Goal: Transaction & Acquisition: Purchase product/service

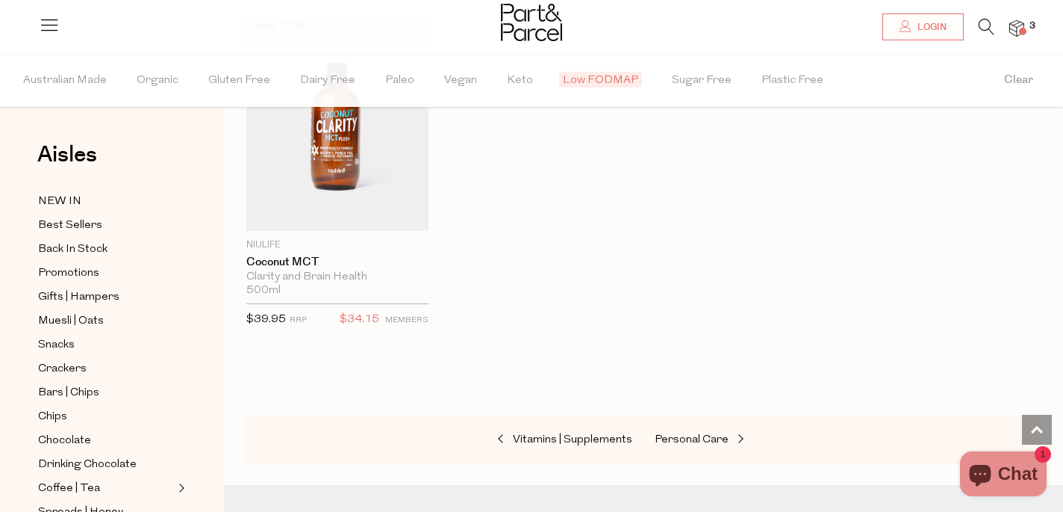
click at [1012, 26] on img at bounding box center [1017, 28] width 15 height 17
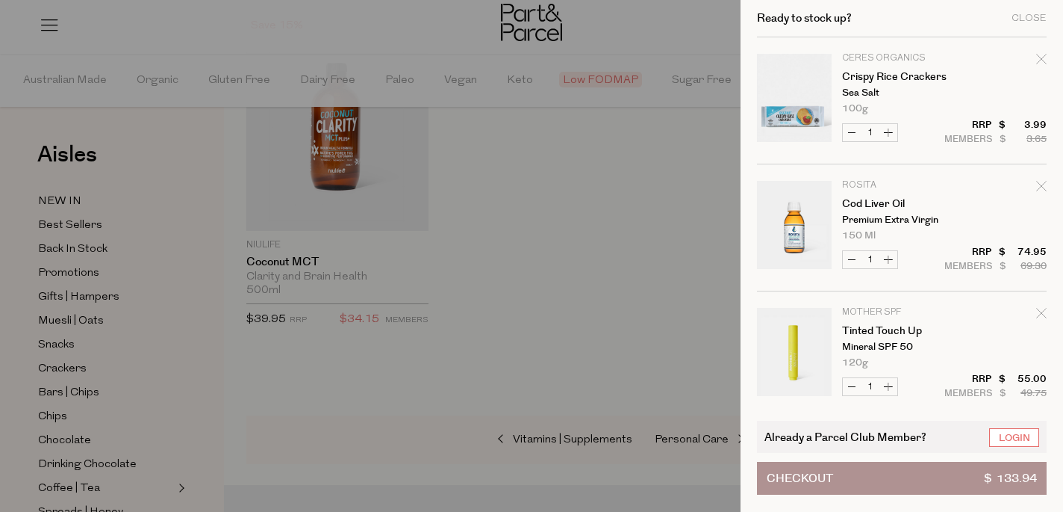
click at [683, 320] on div at bounding box center [531, 256] width 1063 height 512
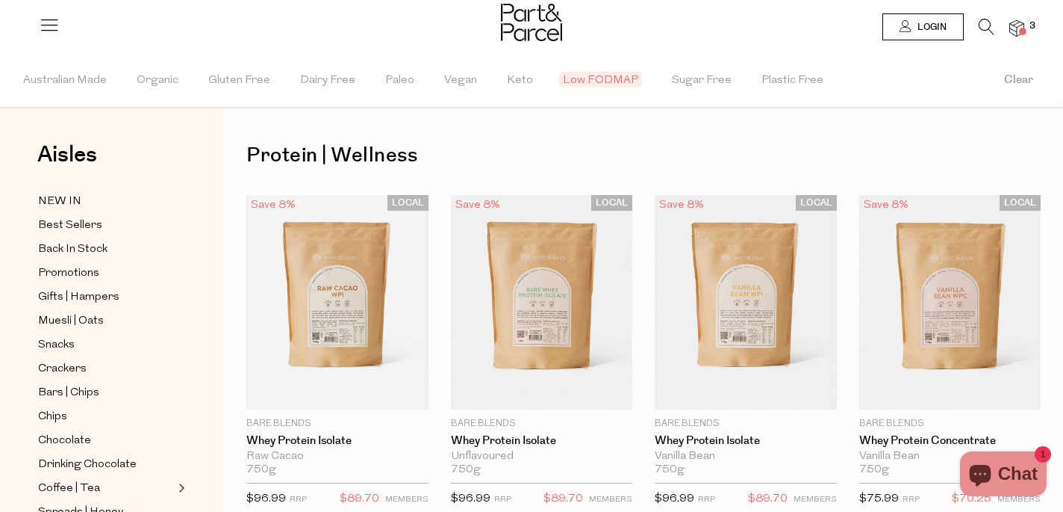
click at [984, 31] on icon at bounding box center [987, 27] width 16 height 16
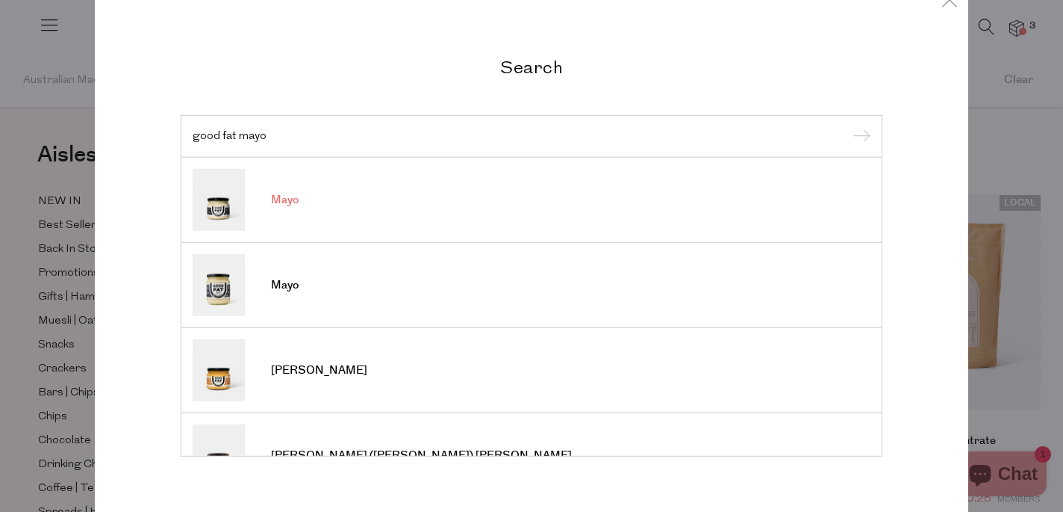
type input "good fat mayo"
click at [237, 199] on img at bounding box center [219, 200] width 52 height 62
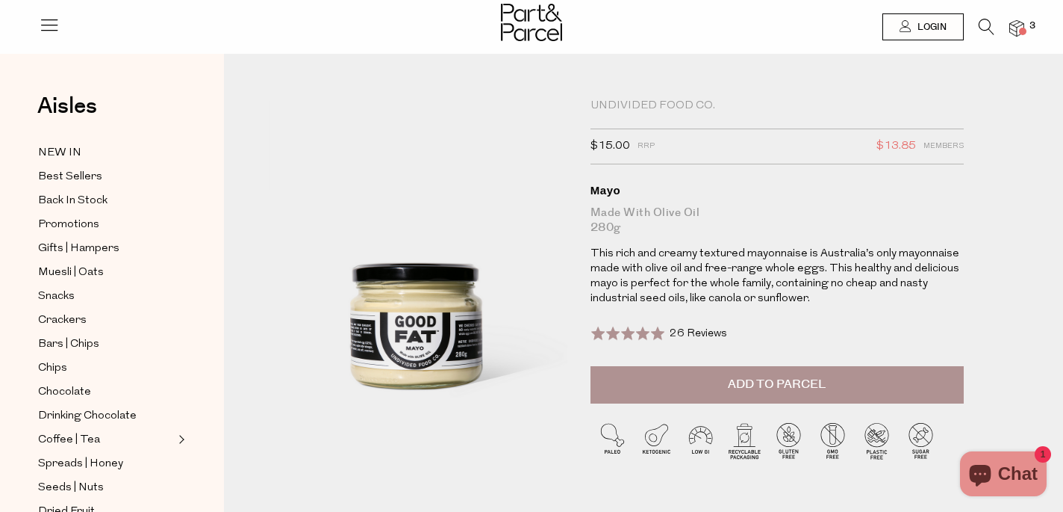
click at [793, 376] on span "Add to Parcel" at bounding box center [777, 384] width 98 height 17
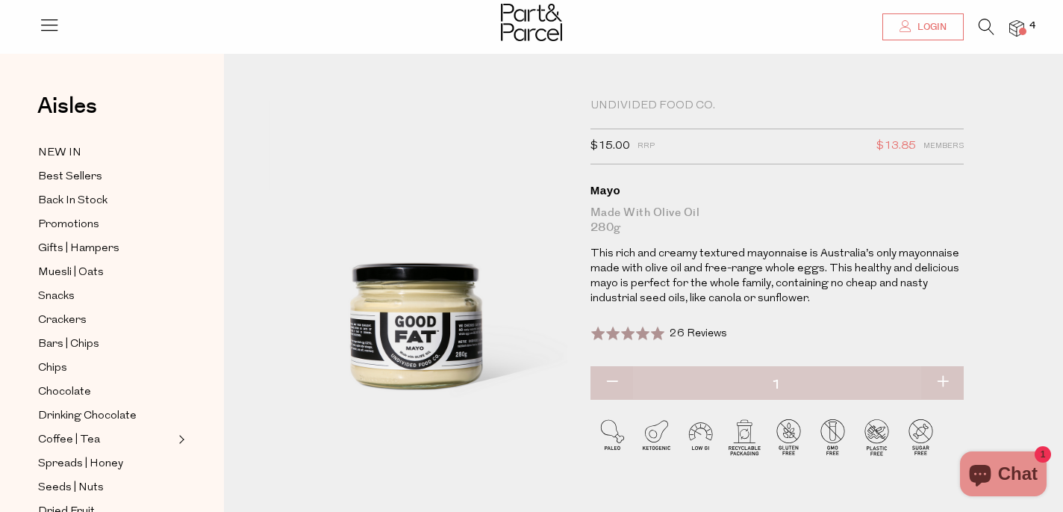
click at [918, 36] on link "Login" at bounding box center [923, 26] width 81 height 27
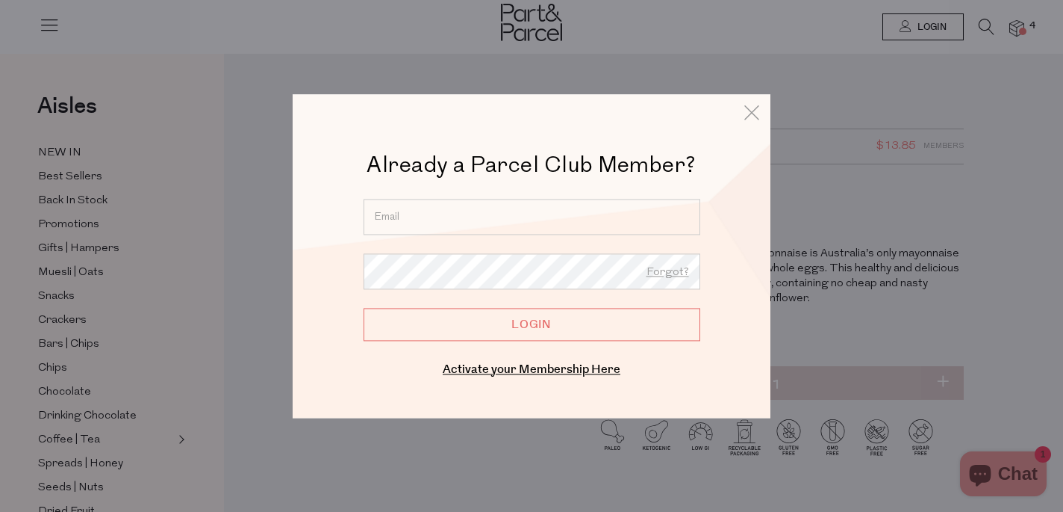
type input "erin.mcclure@hotmail.com"
click at [532, 324] on input "Login" at bounding box center [532, 324] width 337 height 33
click at [522, 323] on input "Login" at bounding box center [532, 324] width 337 height 33
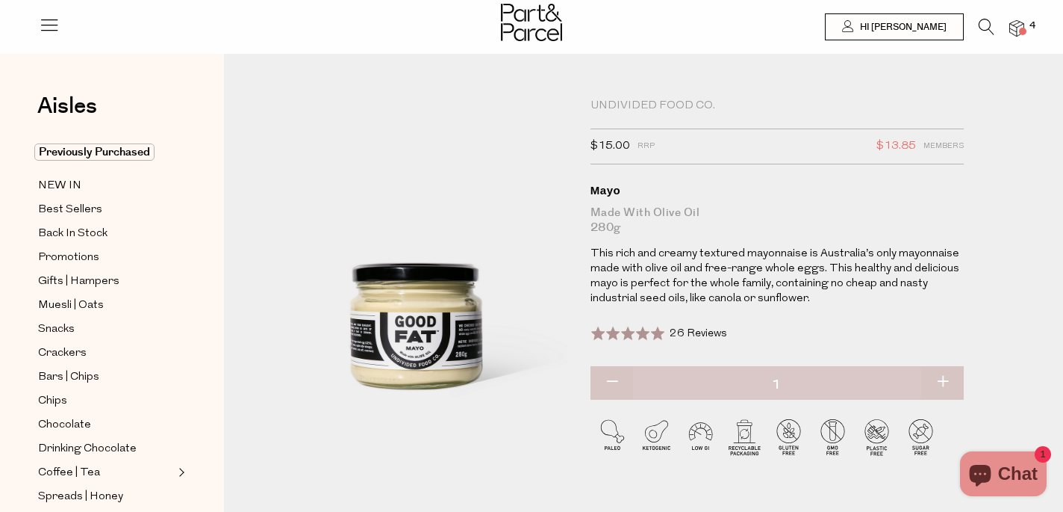
click at [1022, 31] on span at bounding box center [1022, 31] width 7 height 7
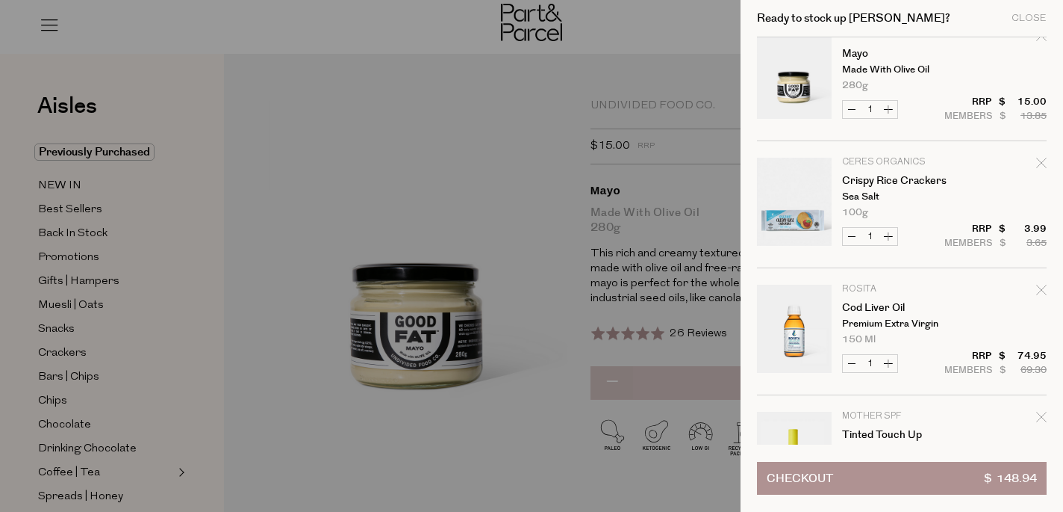
scroll to position [26, 0]
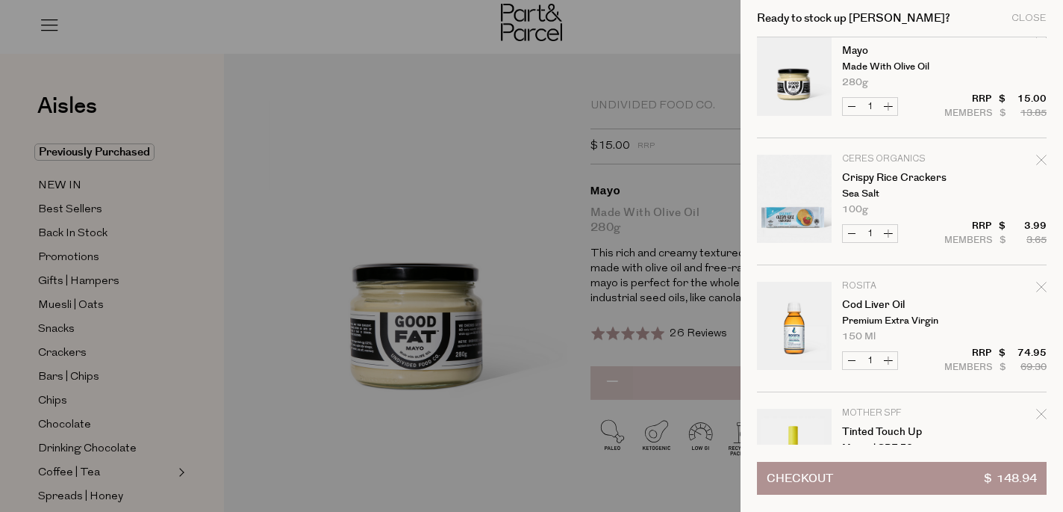
click at [1040, 288] on icon "Remove Cod Liver Oil" at bounding box center [1042, 287] width 10 height 10
type input "Add Membership"
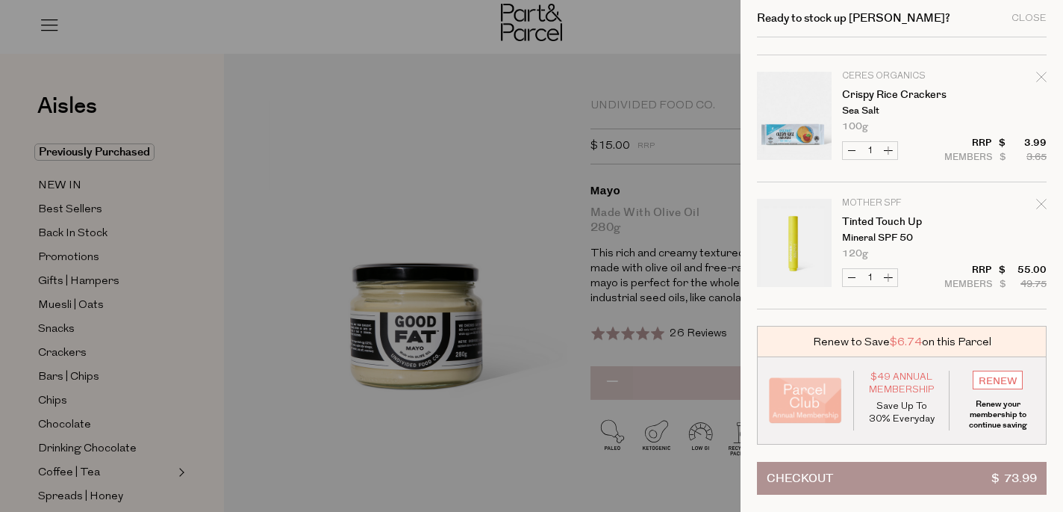
scroll to position [109, 0]
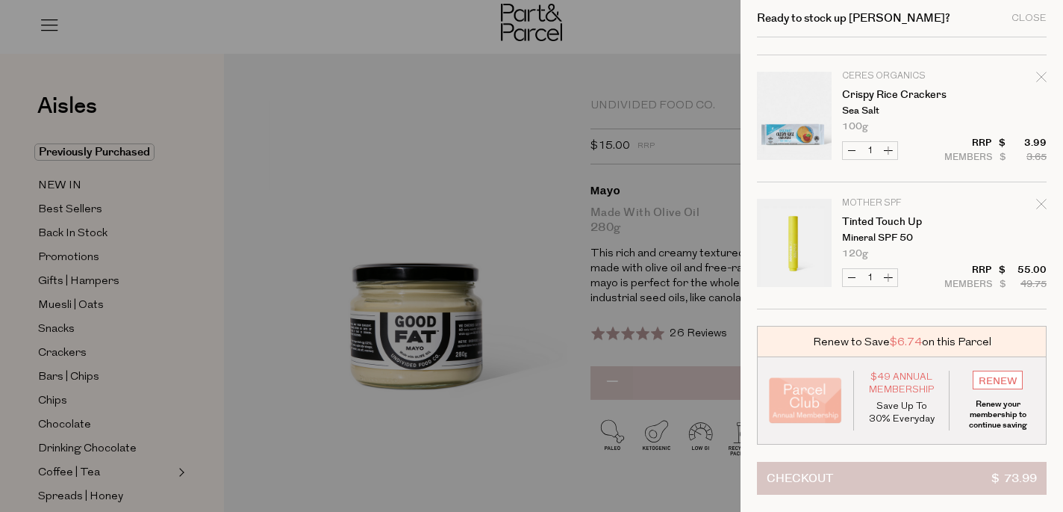
click at [951, 467] on button "Checkout $ 73.99" at bounding box center [902, 478] width 290 height 33
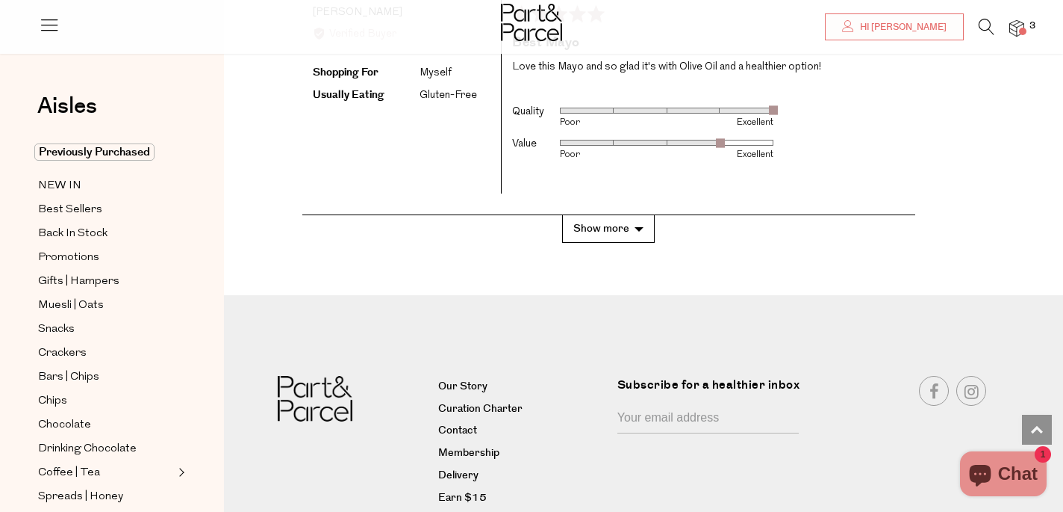
scroll to position [3206, 0]
click at [457, 467] on link "Delivery" at bounding box center [522, 476] width 168 height 18
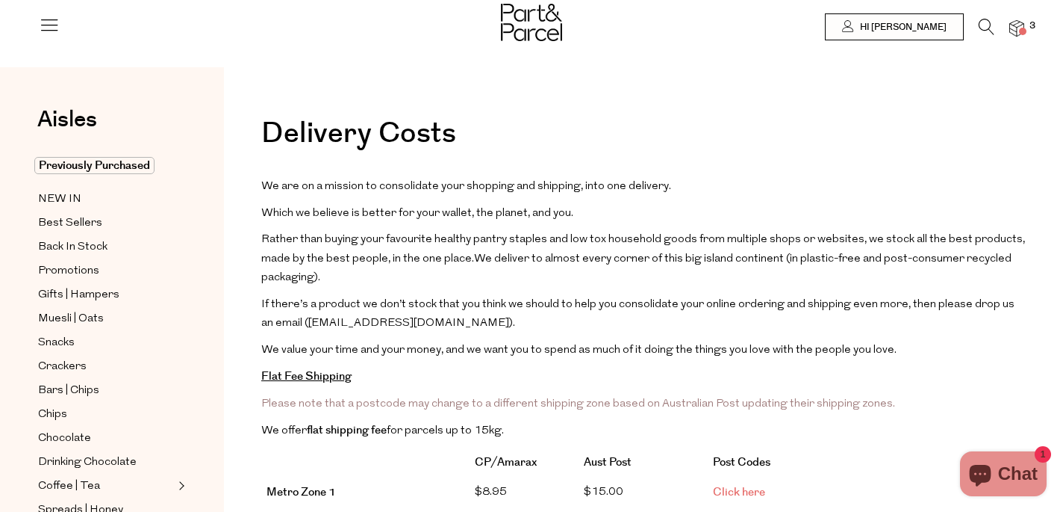
click at [1023, 22] on img at bounding box center [1017, 28] width 15 height 17
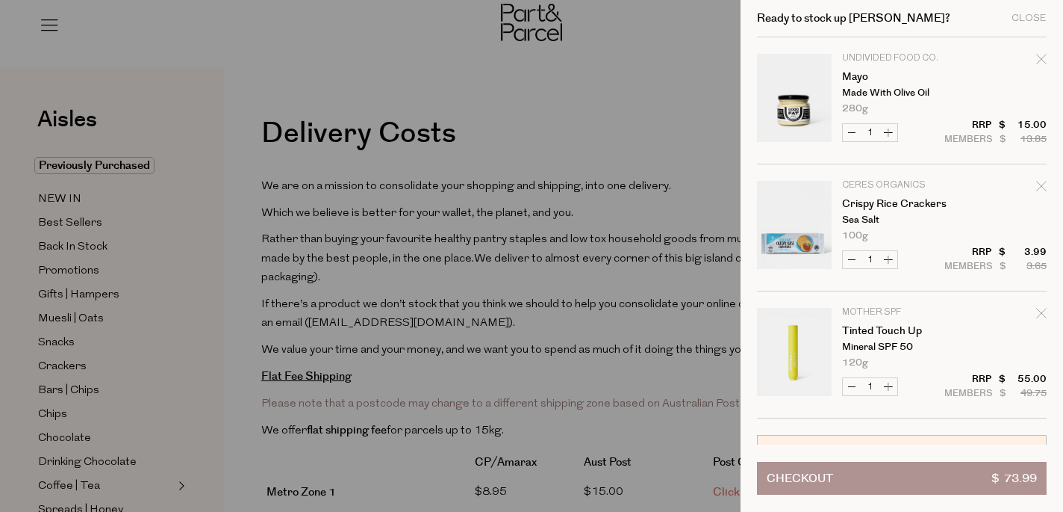
click at [241, 264] on div at bounding box center [531, 256] width 1063 height 512
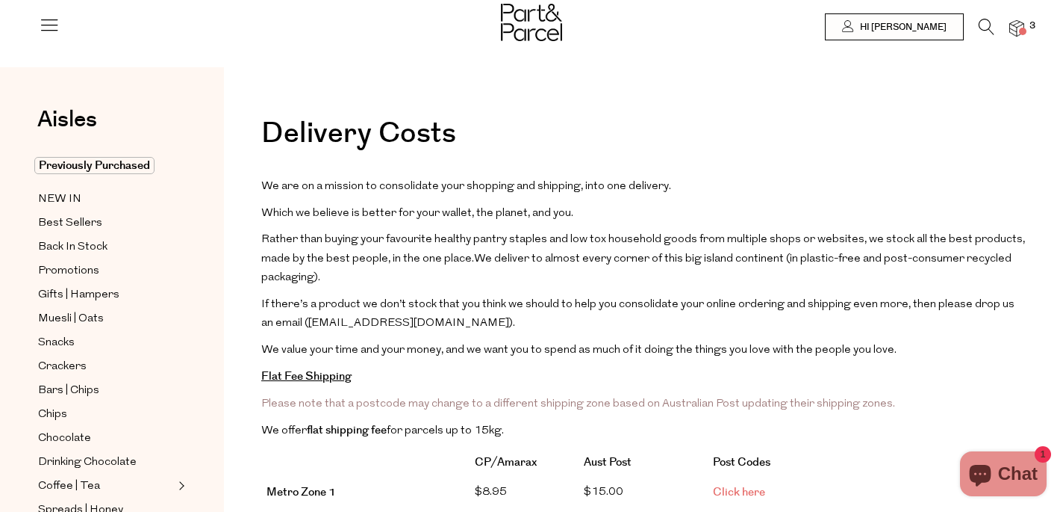
click at [987, 24] on icon at bounding box center [987, 27] width 16 height 16
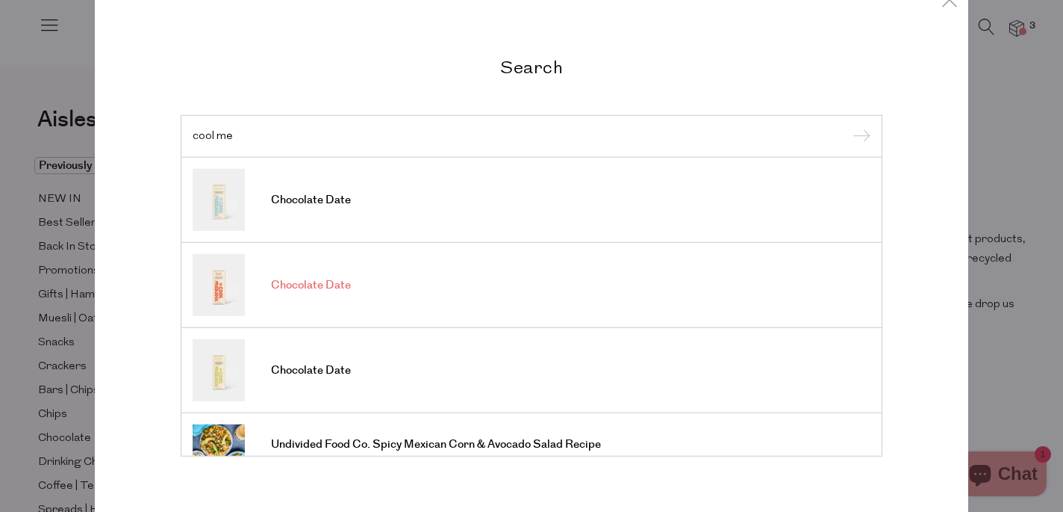
type input "cool me"
click at [332, 282] on span "Chocolate Date" at bounding box center [311, 285] width 80 height 15
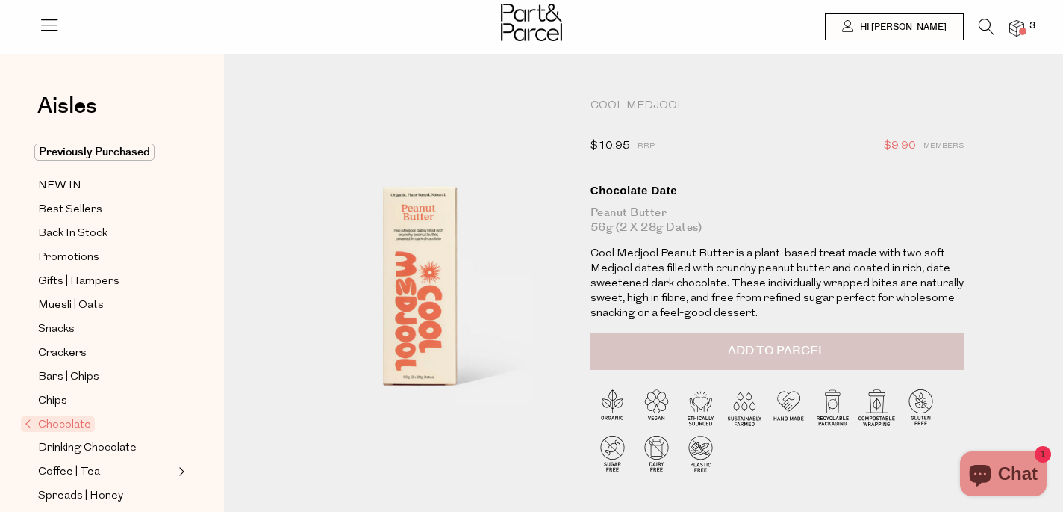
click at [855, 341] on button "Add to Parcel" at bounding box center [777, 350] width 373 height 37
click at [981, 25] on icon at bounding box center [987, 27] width 16 height 16
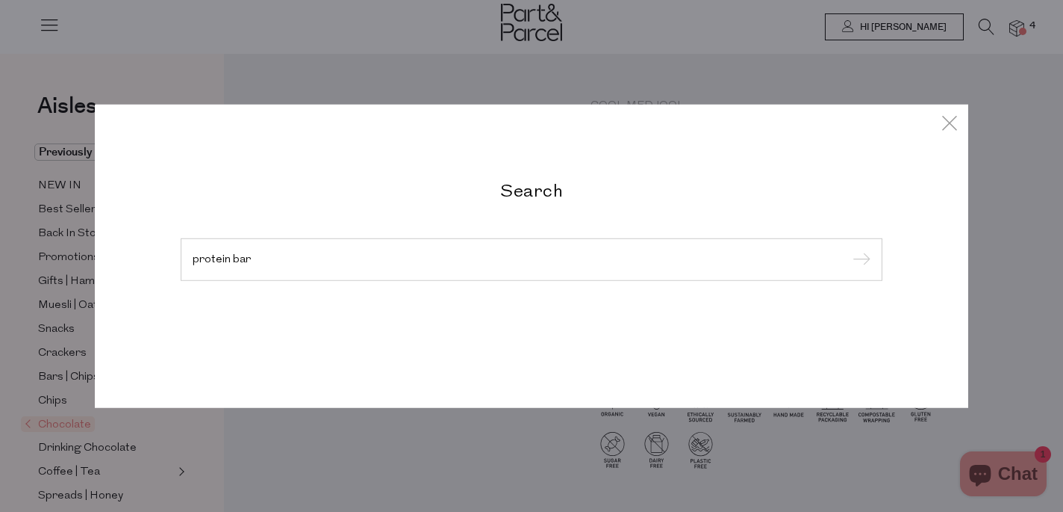
type input "protein bar"
click at [860, 260] on input "submit" at bounding box center [859, 260] width 22 height 22
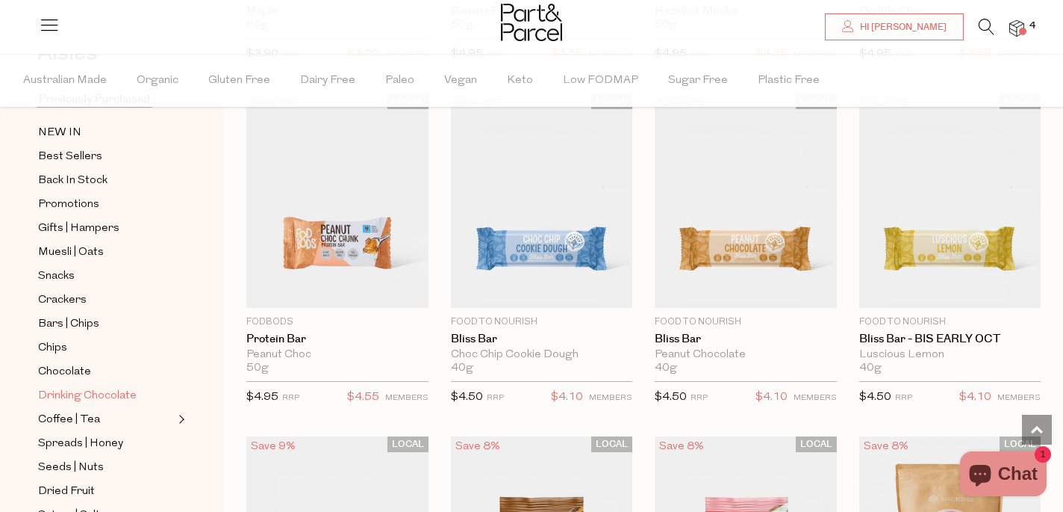
scroll to position [96, 0]
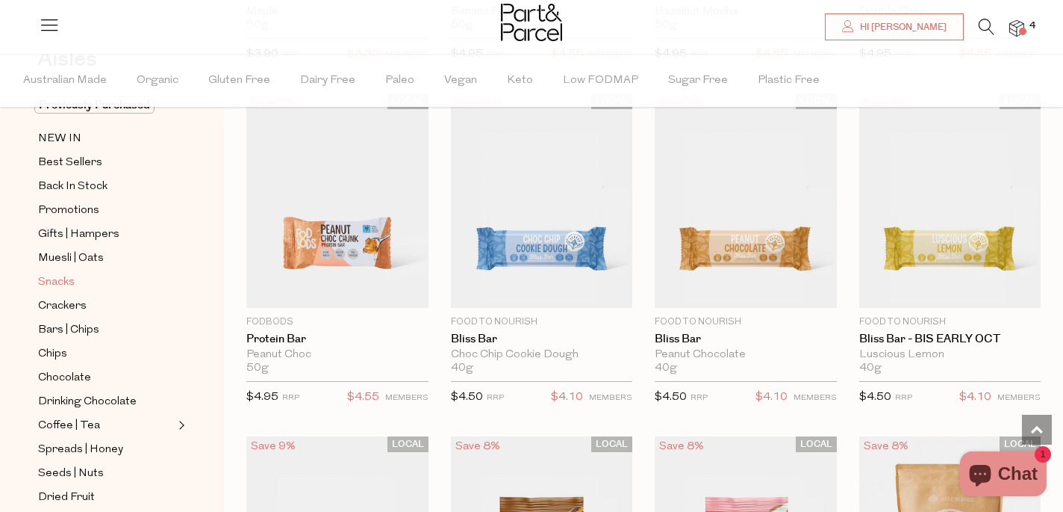
click at [49, 279] on span "Snacks" at bounding box center [56, 282] width 37 height 18
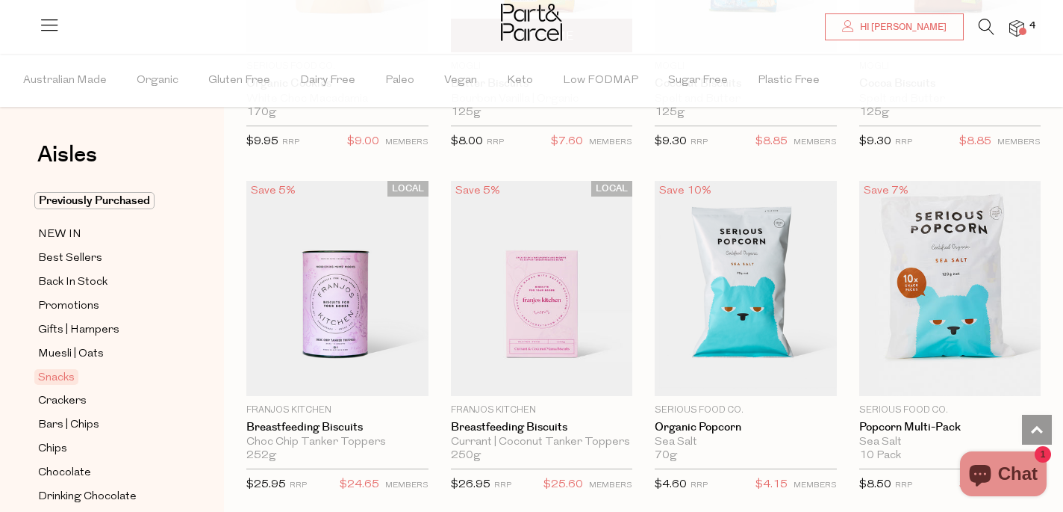
scroll to position [3642, 0]
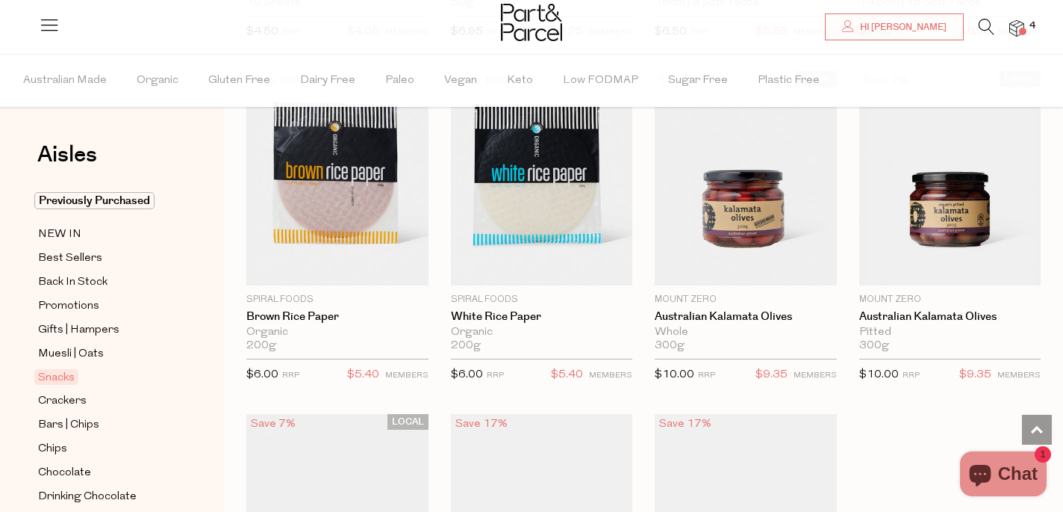
scroll to position [5633, 0]
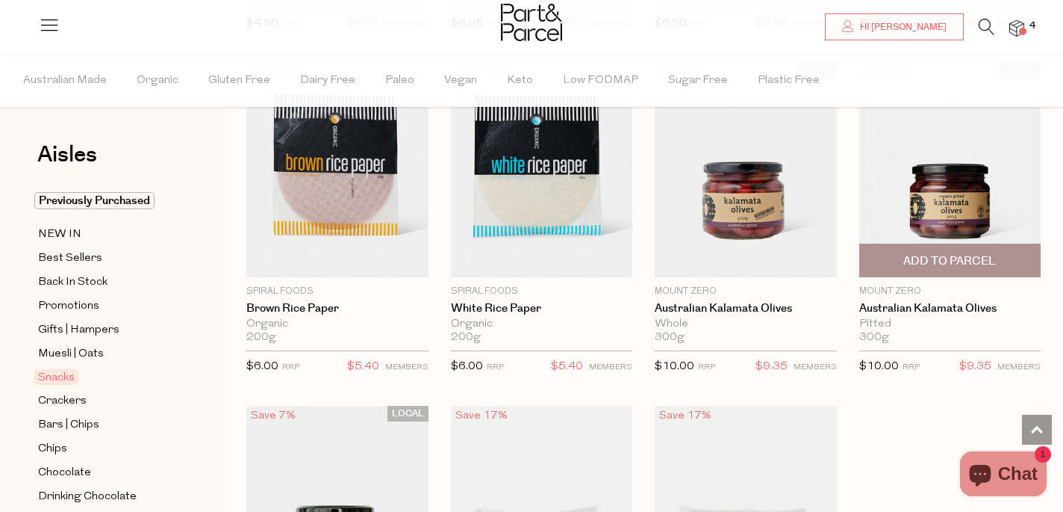
click at [965, 253] on span "Add To Parcel" at bounding box center [950, 261] width 93 height 16
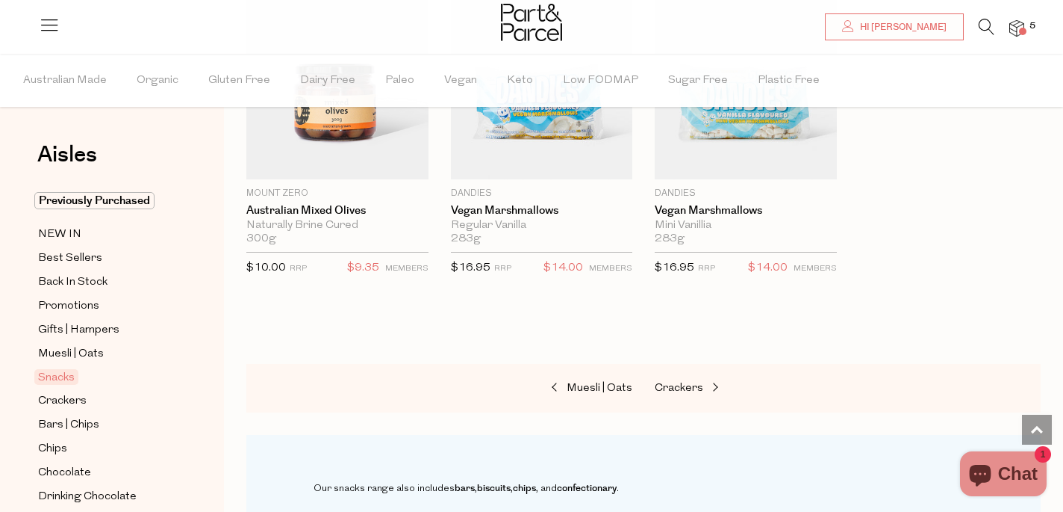
scroll to position [6059, 0]
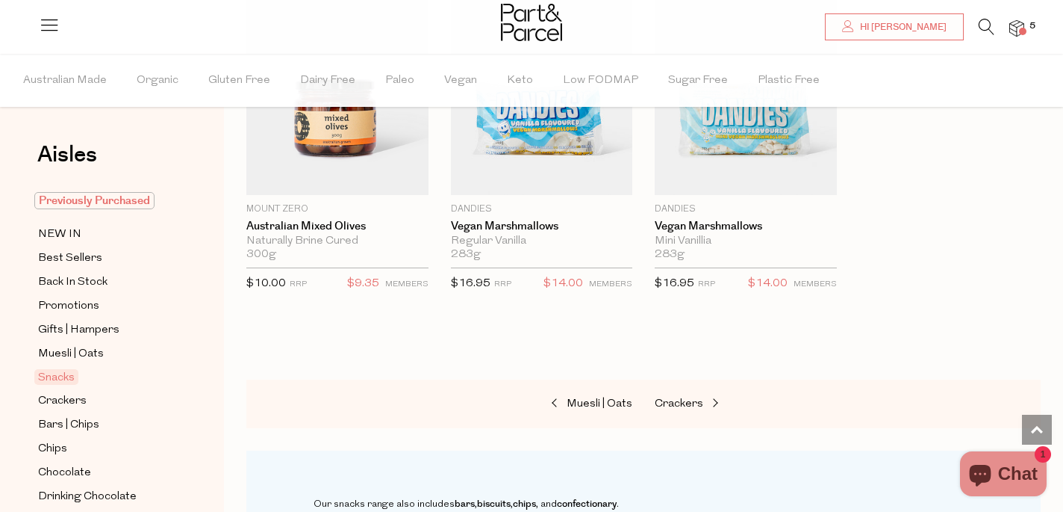
click at [137, 198] on span "Previously Purchased" at bounding box center [94, 200] width 120 height 17
click at [92, 208] on span "Previously Purchased" at bounding box center [94, 200] width 120 height 17
click at [1021, 29] on span at bounding box center [1022, 31] width 7 height 7
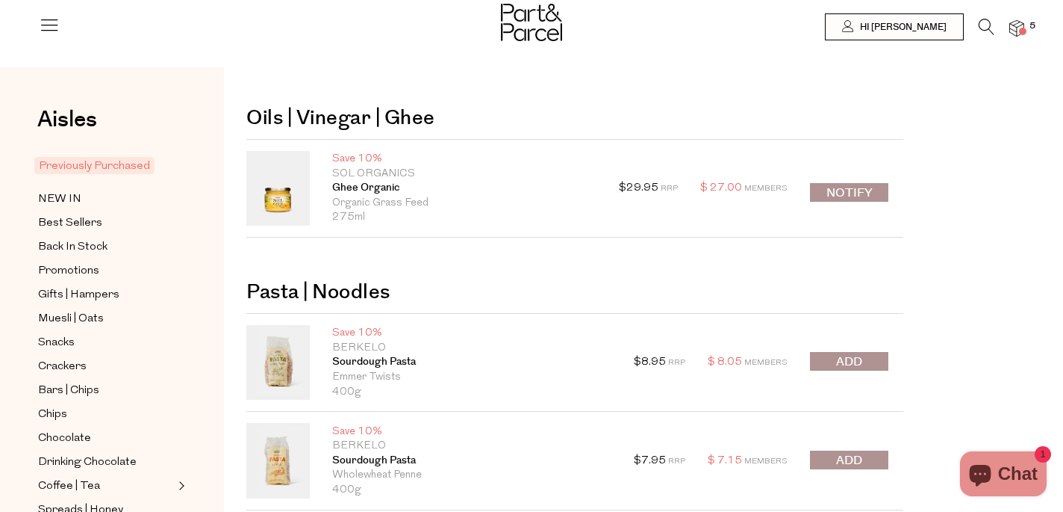
click at [1014, 30] on img at bounding box center [1017, 28] width 15 height 17
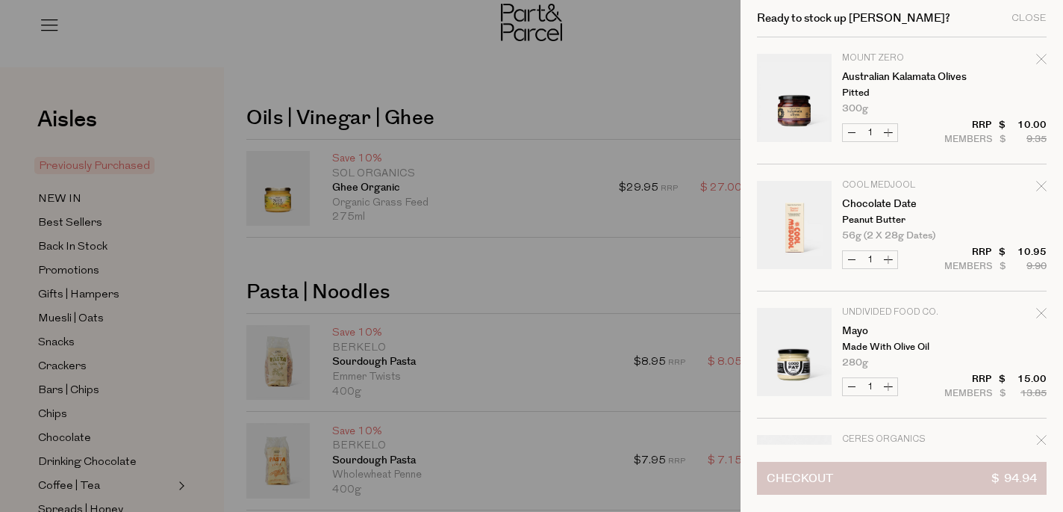
click at [887, 476] on button "Checkout $ 94.94" at bounding box center [902, 478] width 290 height 33
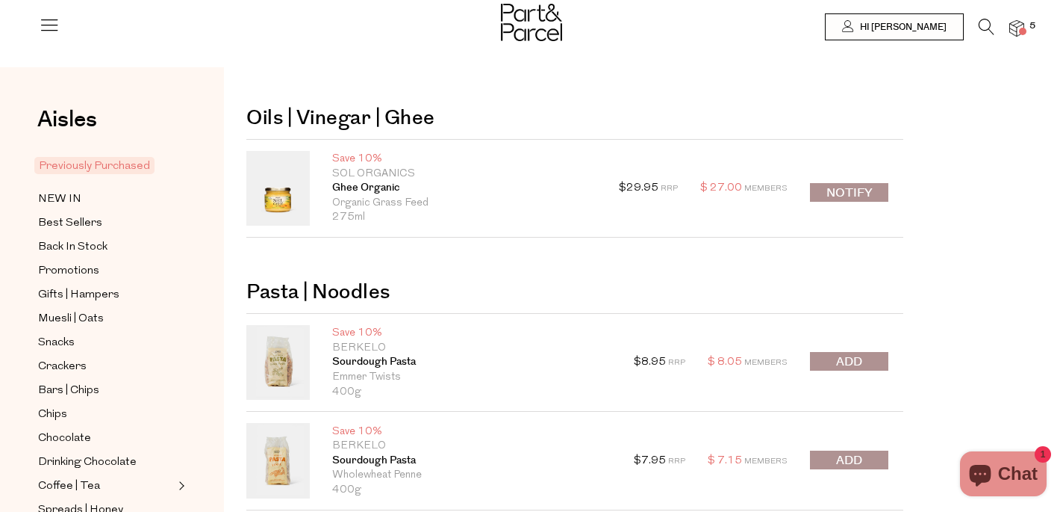
scroll to position [28, 0]
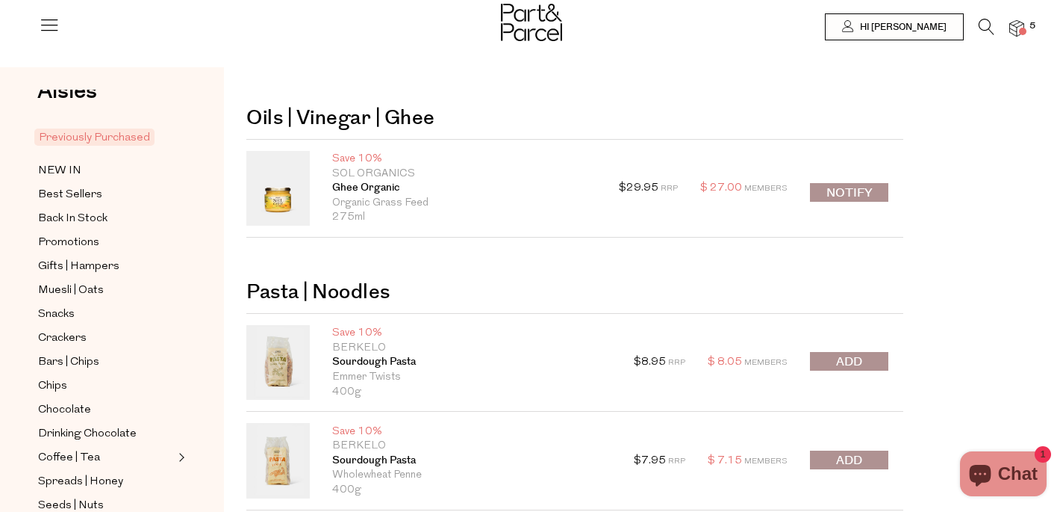
click at [835, 459] on button "submit" at bounding box center [849, 459] width 78 height 19
click at [989, 18] on div at bounding box center [531, 24] width 1063 height 49
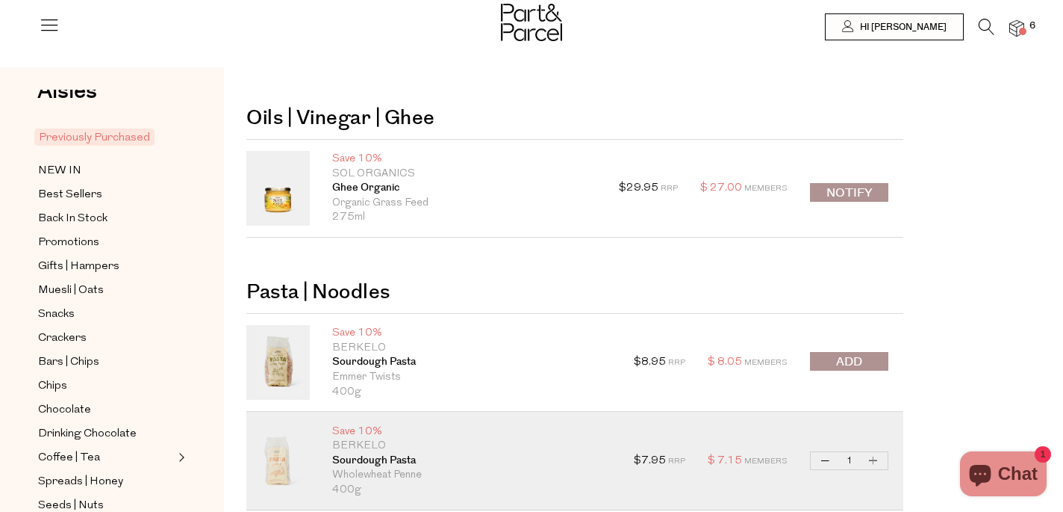
click at [988, 29] on icon at bounding box center [987, 27] width 16 height 16
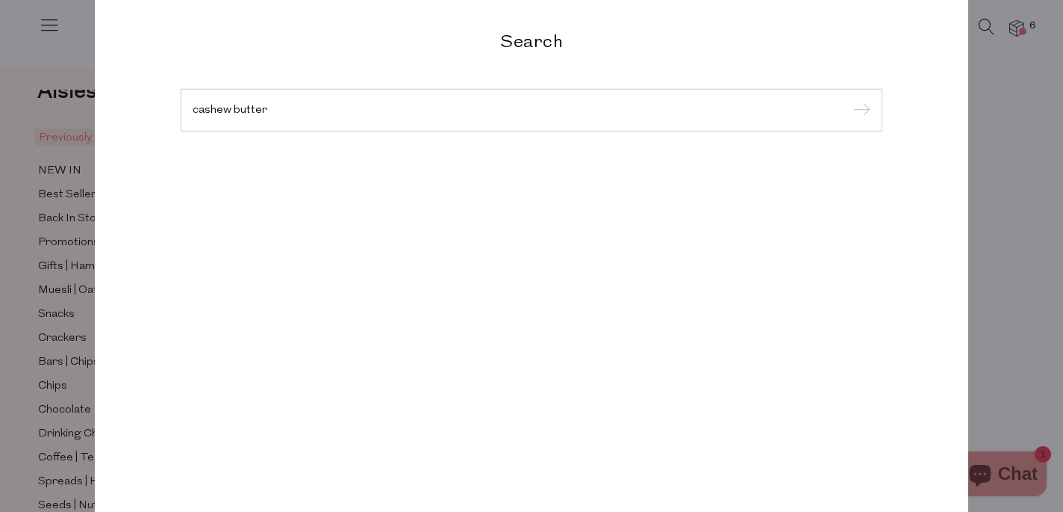
type input "cashew butter"
click at [860, 111] on input "submit" at bounding box center [859, 110] width 22 height 22
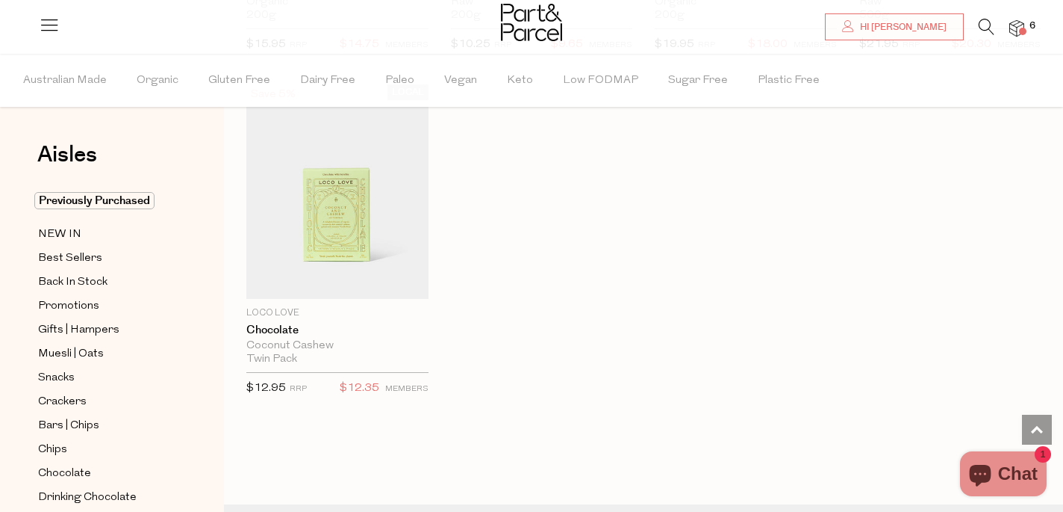
scroll to position [1113, 0]
click at [985, 19] on icon at bounding box center [987, 27] width 16 height 16
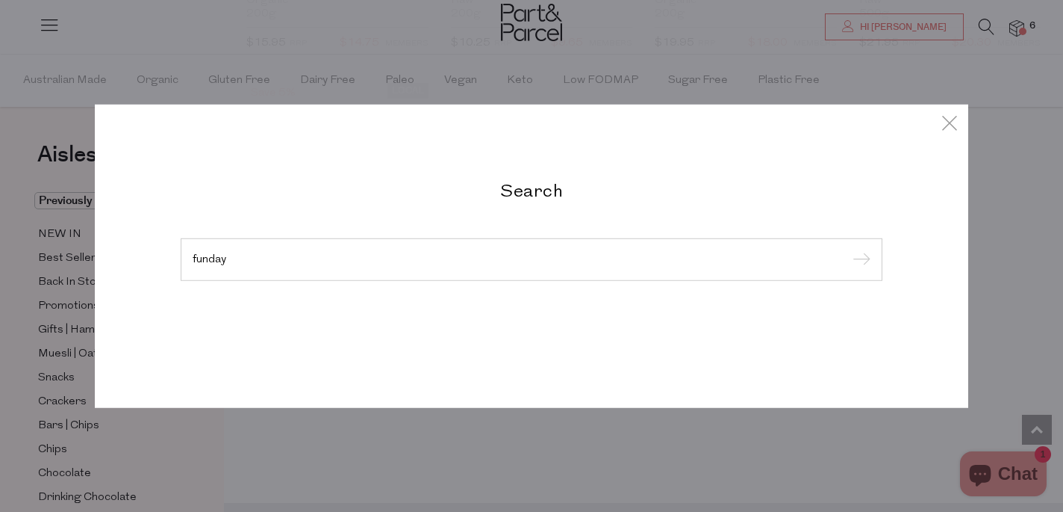
type input "funday"
click at [860, 260] on input "submit" at bounding box center [859, 260] width 22 height 22
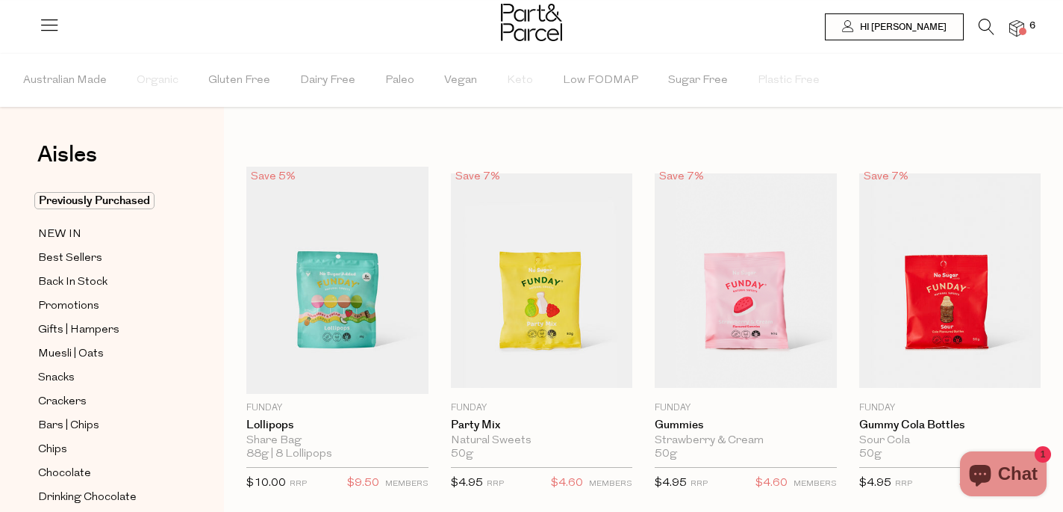
click at [988, 20] on icon at bounding box center [987, 27] width 16 height 16
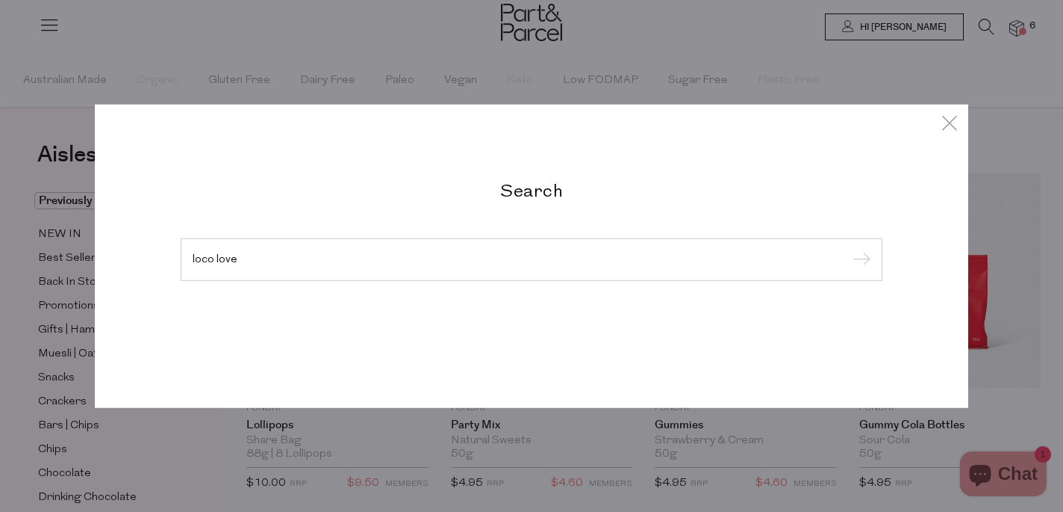
type input "loco love"
click at [860, 260] on input "submit" at bounding box center [859, 260] width 22 height 22
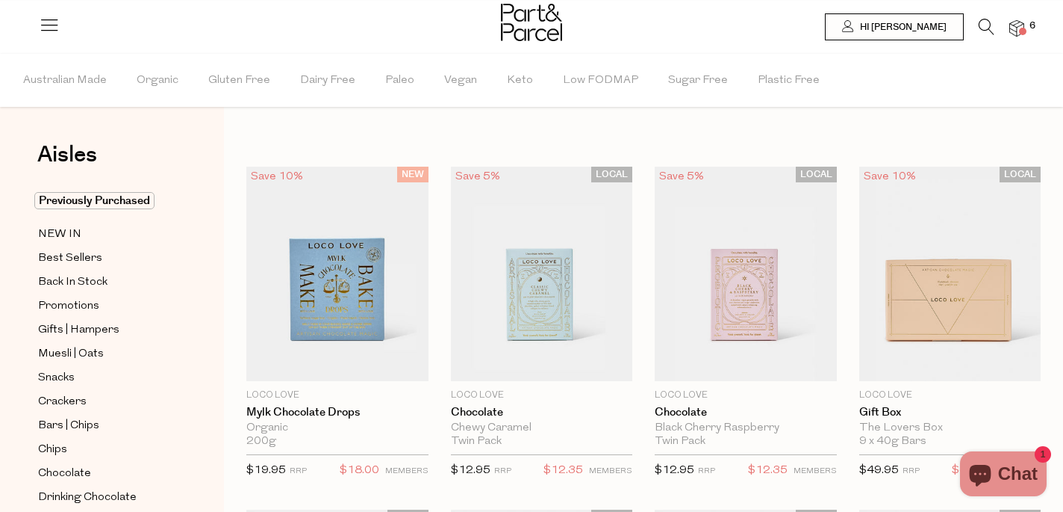
click at [1021, 29] on span at bounding box center [1022, 31] width 7 height 7
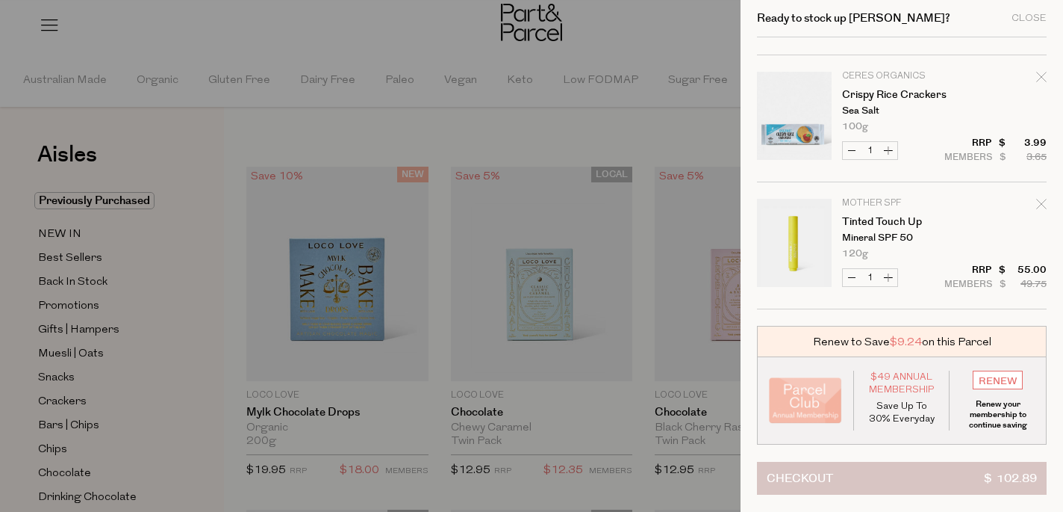
scroll to position [490, 0]
click at [869, 481] on button "Checkout $ 102.89" at bounding box center [902, 478] width 290 height 33
